Goal: Check status: Check status

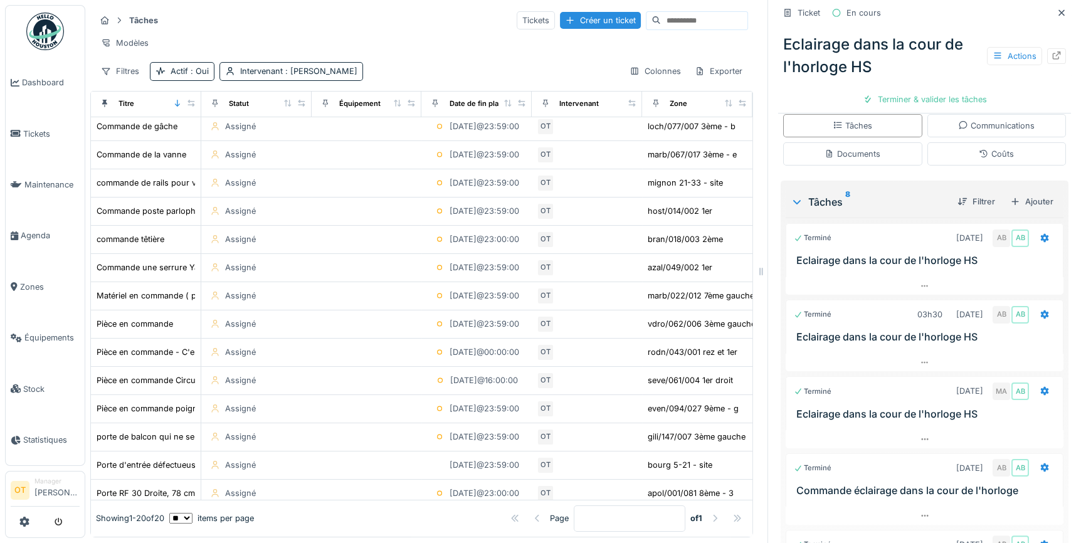
scroll to position [59, 0]
click at [1057, 11] on icon at bounding box center [1062, 13] width 10 height 8
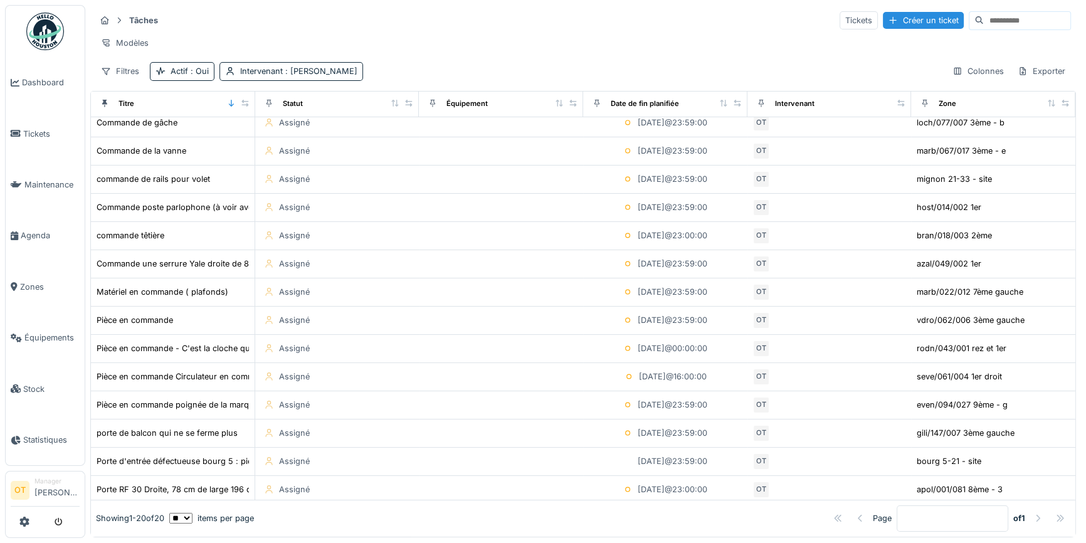
scroll to position [61, 0]
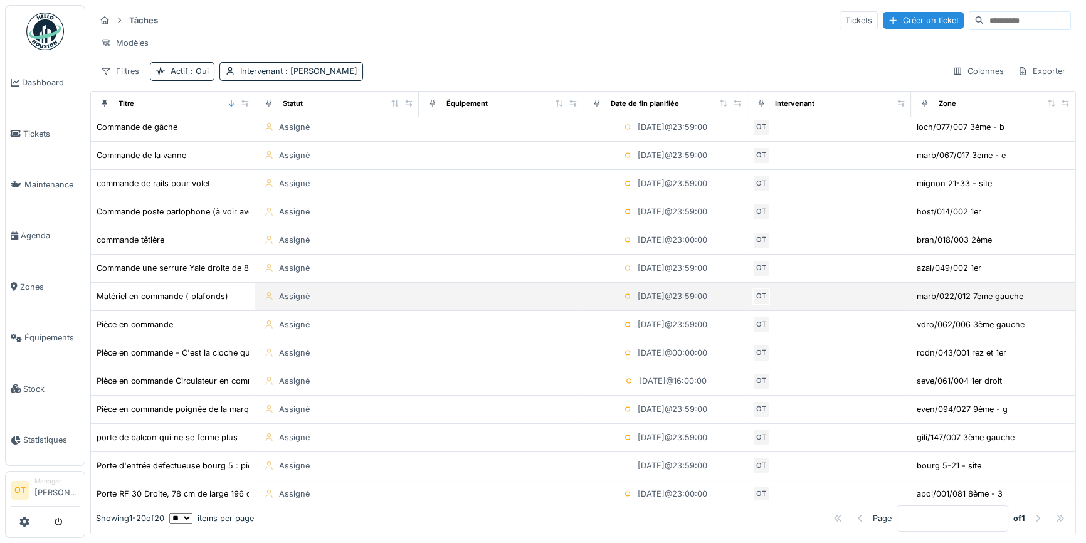
click at [1049, 300] on td "marb/022/012 7ème gauche" at bounding box center [993, 297] width 164 height 28
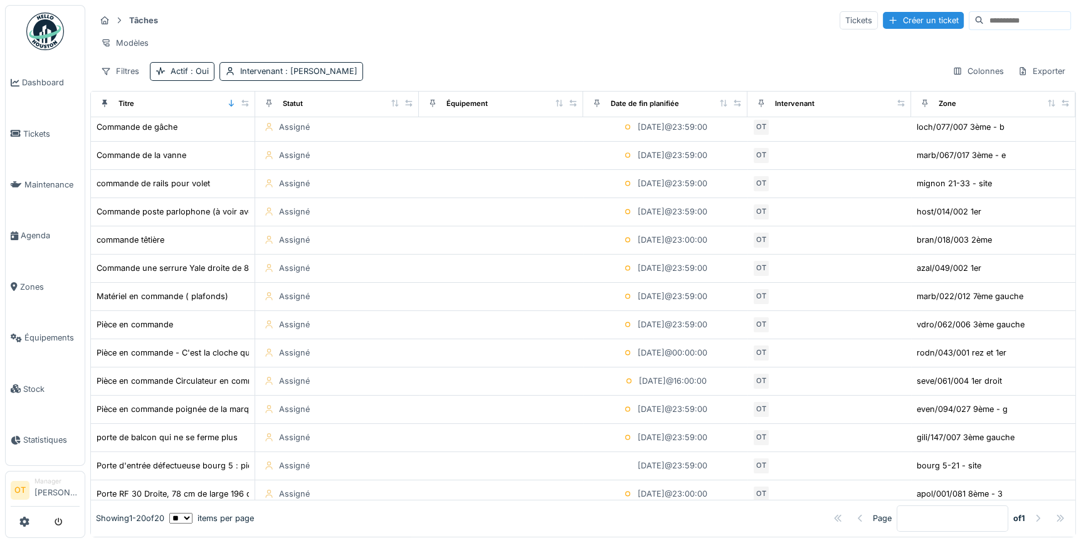
scroll to position [61, 0]
click at [384, 11] on div "Tâches Tickets Créer un ticket" at bounding box center [583, 20] width 976 height 21
click at [329, 31] on div "Tâches Tickets Créer un ticket Modèles Filtres Actif : Oui Intervenant : Omar T…" at bounding box center [583, 45] width 986 height 81
click at [329, 32] on hr at bounding box center [583, 32] width 976 height 1
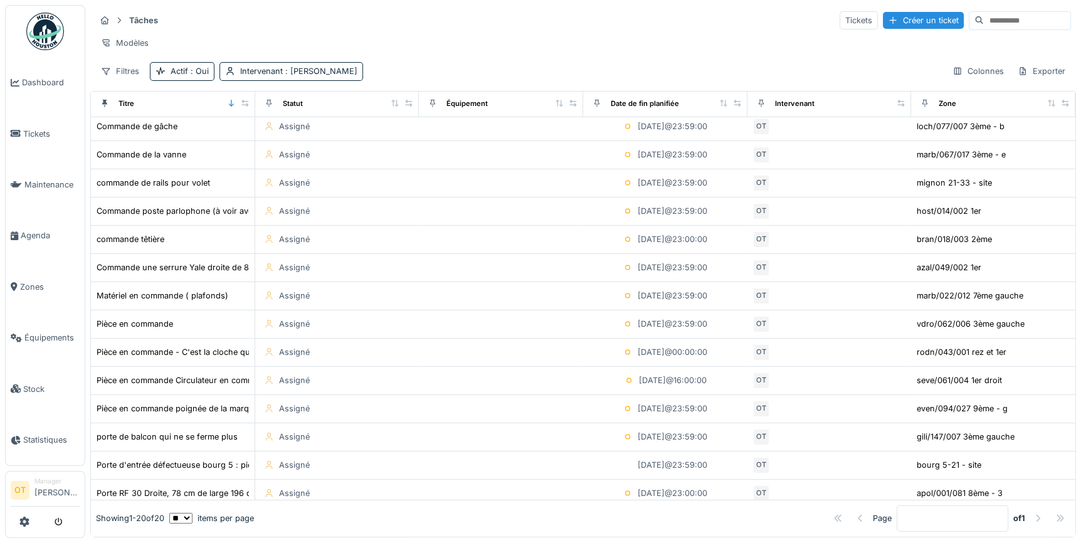
click at [188, 24] on div "Tâches Tickets Créer un ticket" at bounding box center [583, 20] width 976 height 21
click at [189, 50] on div "Modèles" at bounding box center [583, 43] width 976 height 18
drag, startPoint x: 161, startPoint y: 19, endPoint x: 149, endPoint y: 16, distance: 12.3
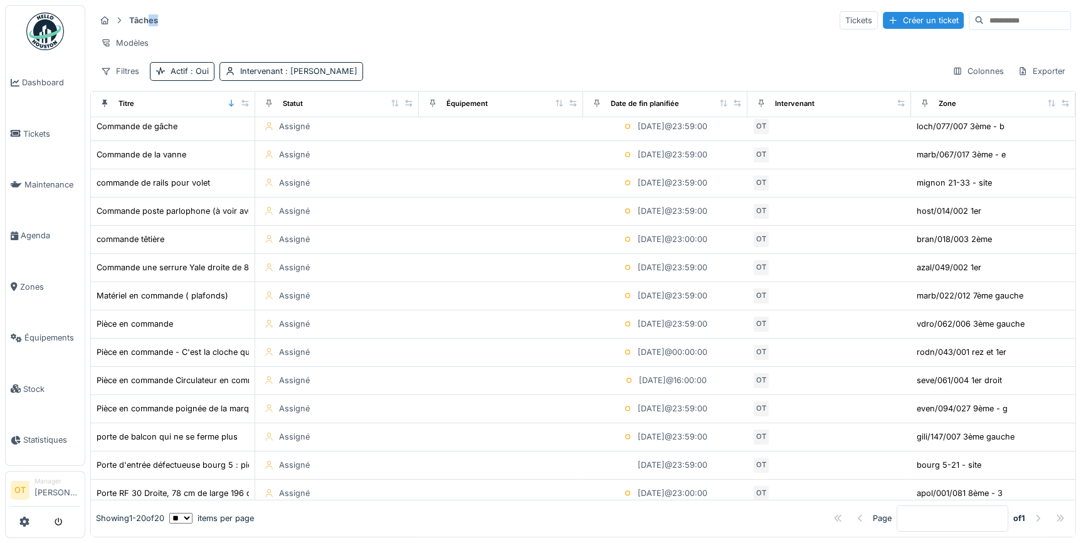
click at [149, 16] on strong "Tâches" at bounding box center [143, 20] width 39 height 12
click at [157, 21] on strong "Tâches" at bounding box center [143, 20] width 39 height 12
drag, startPoint x: 157, startPoint y: 21, endPoint x: 133, endPoint y: 17, distance: 24.1
click at [132, 17] on strong "Tâches" at bounding box center [143, 20] width 39 height 12
click at [236, 20] on div "Tâches Tickets Créer un ticket" at bounding box center [583, 20] width 976 height 21
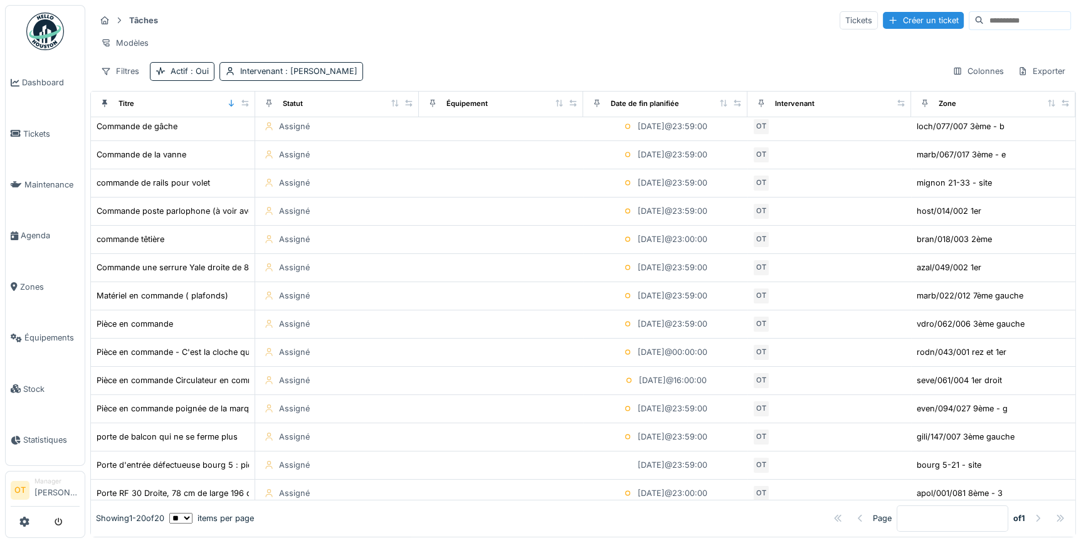
click at [180, 46] on div "Modèles" at bounding box center [583, 43] width 976 height 18
click at [169, 15] on div "Tâches Tickets Créer un ticket" at bounding box center [583, 20] width 976 height 21
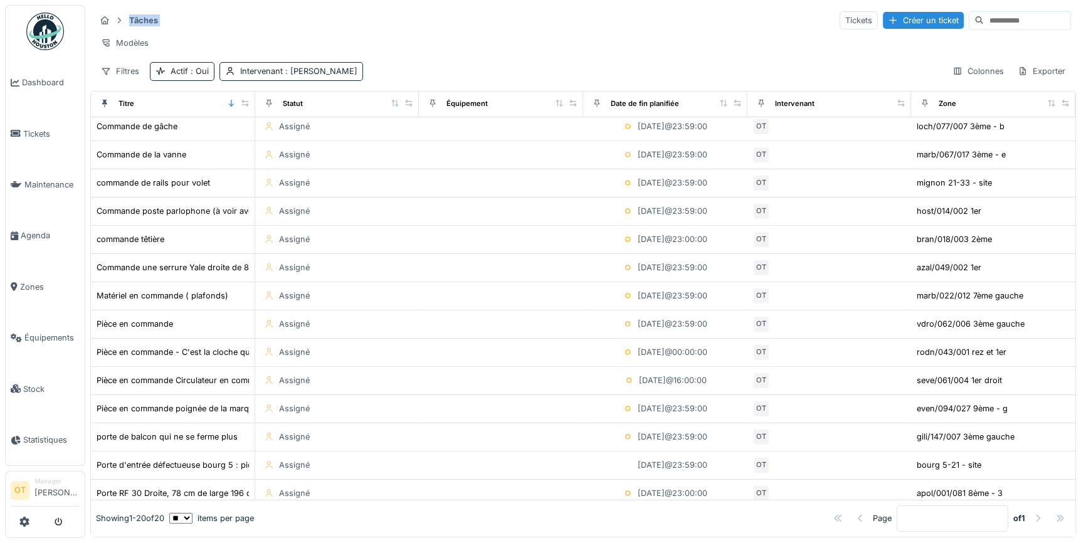
click at [169, 15] on div "Tâches Tickets Créer un ticket" at bounding box center [583, 20] width 976 height 21
click at [217, 16] on div "Tâches Tickets Créer un ticket" at bounding box center [583, 20] width 976 height 21
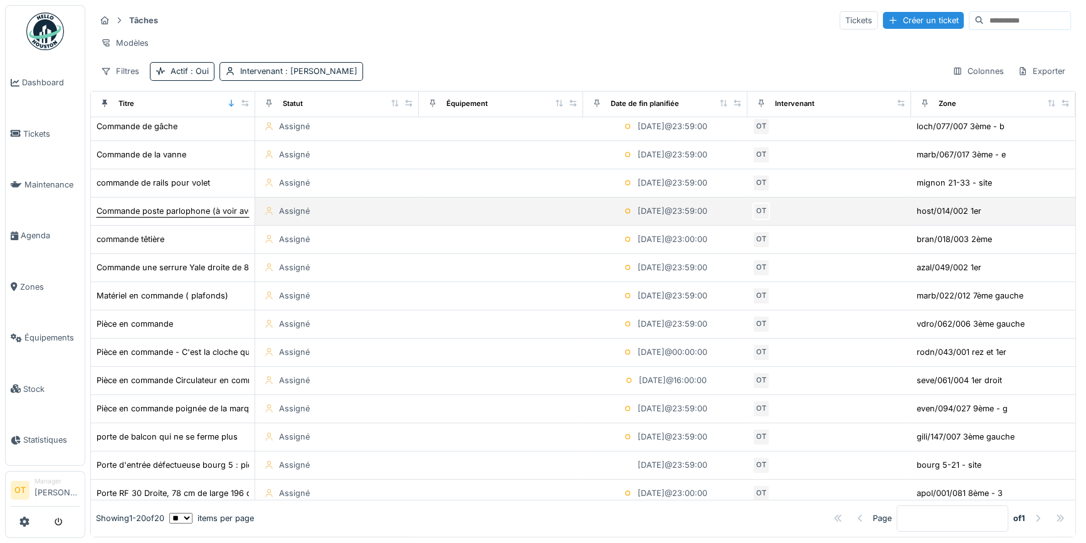
click at [215, 217] on div "Commande poste parlophone (à voir avec [PERSON_NAME])" at bounding box center [213, 211] width 233 height 12
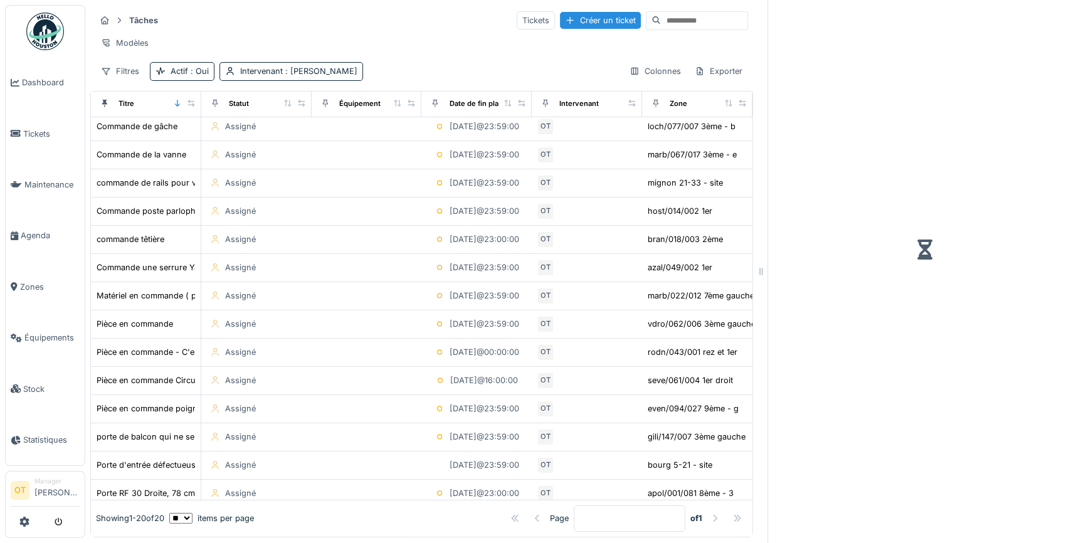
click at [949, 219] on div at bounding box center [924, 249] width 293 height 489
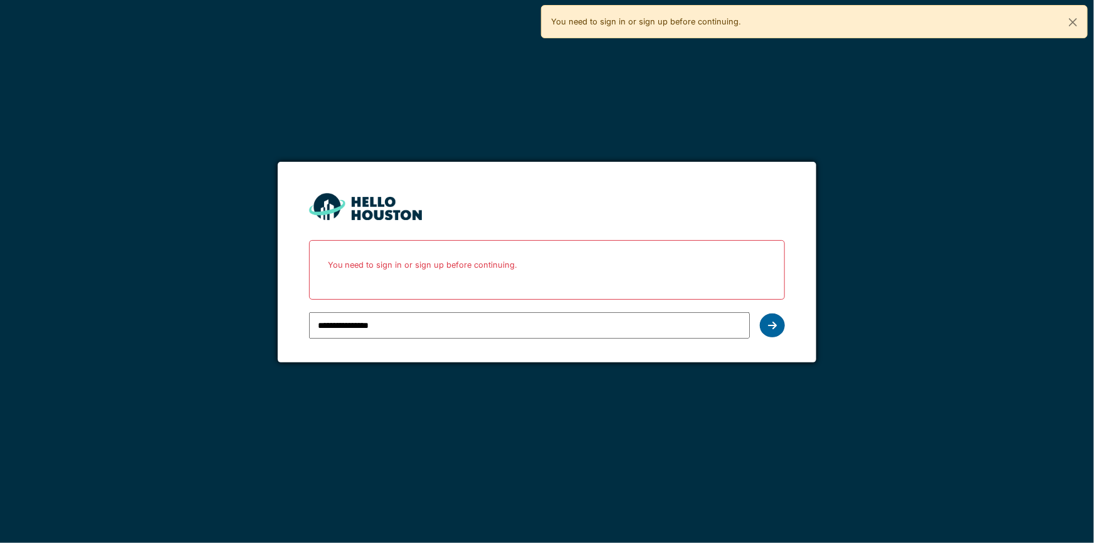
click at [775, 317] on div at bounding box center [772, 326] width 25 height 24
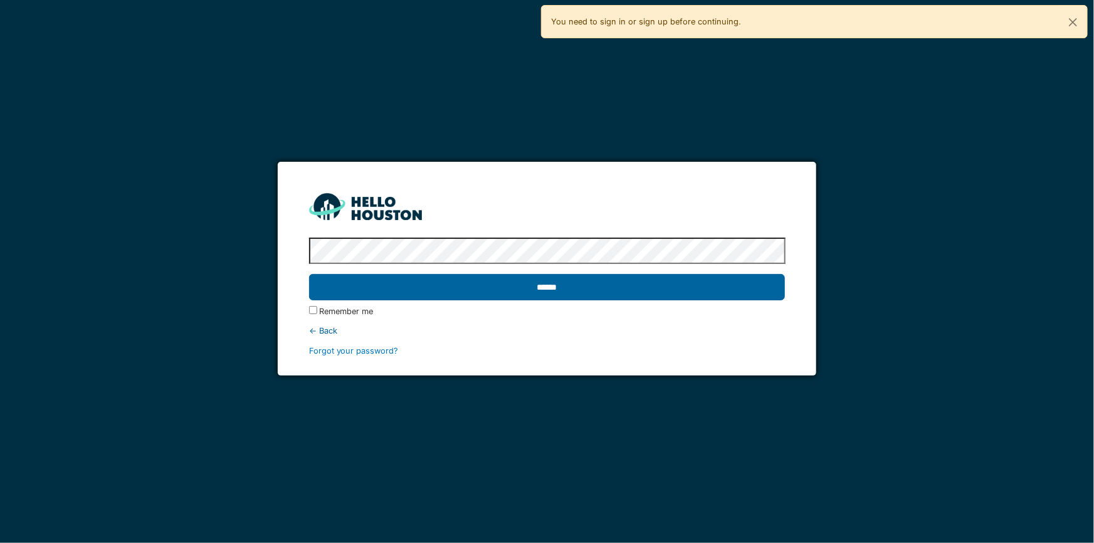
click at [745, 287] on input "******" at bounding box center [547, 287] width 477 height 26
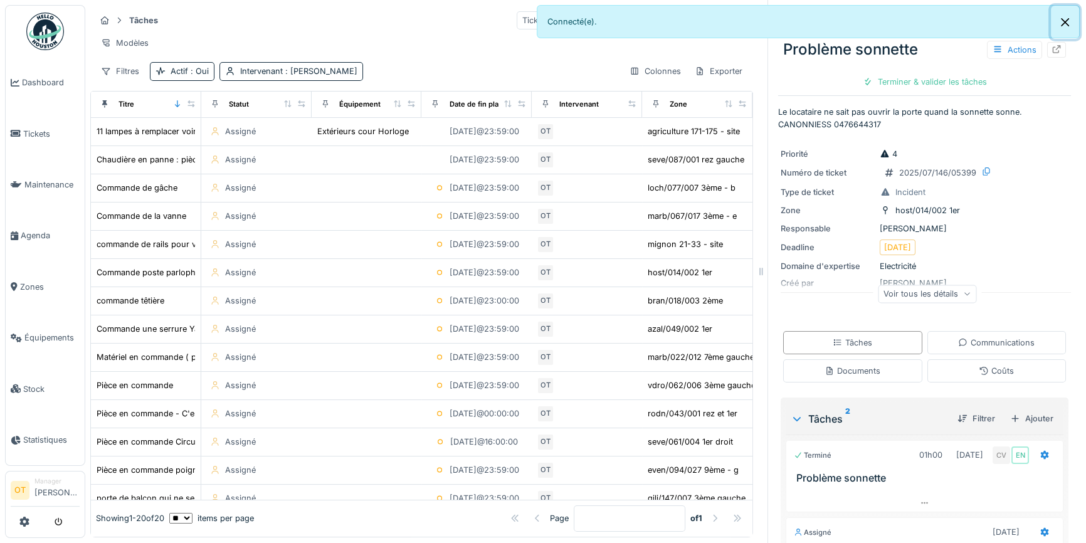
click at [1061, 28] on button "Close" at bounding box center [1065, 22] width 28 height 33
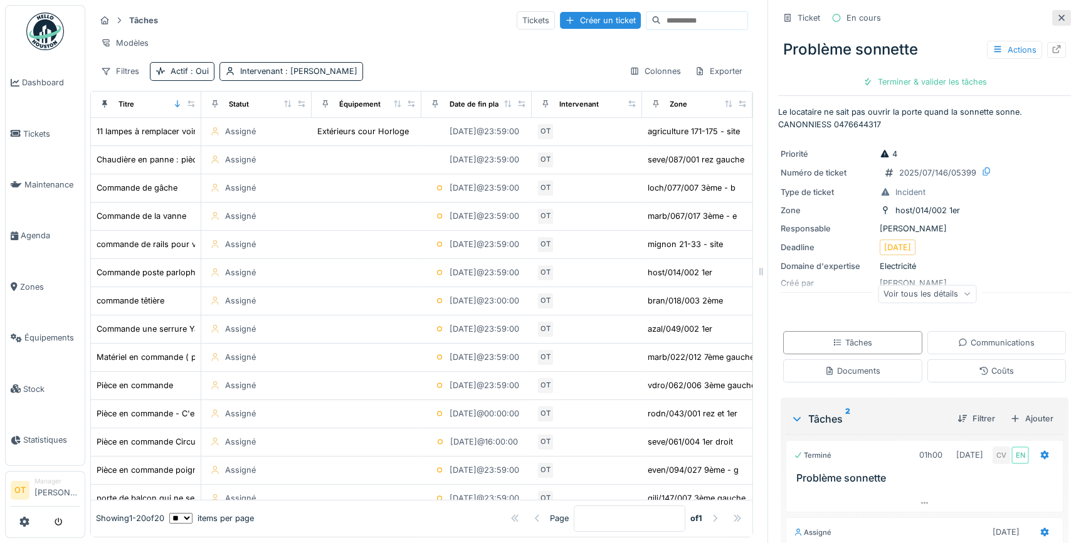
click at [1052, 22] on div at bounding box center [1061, 18] width 19 height 16
